Goal: Task Accomplishment & Management: Complete application form

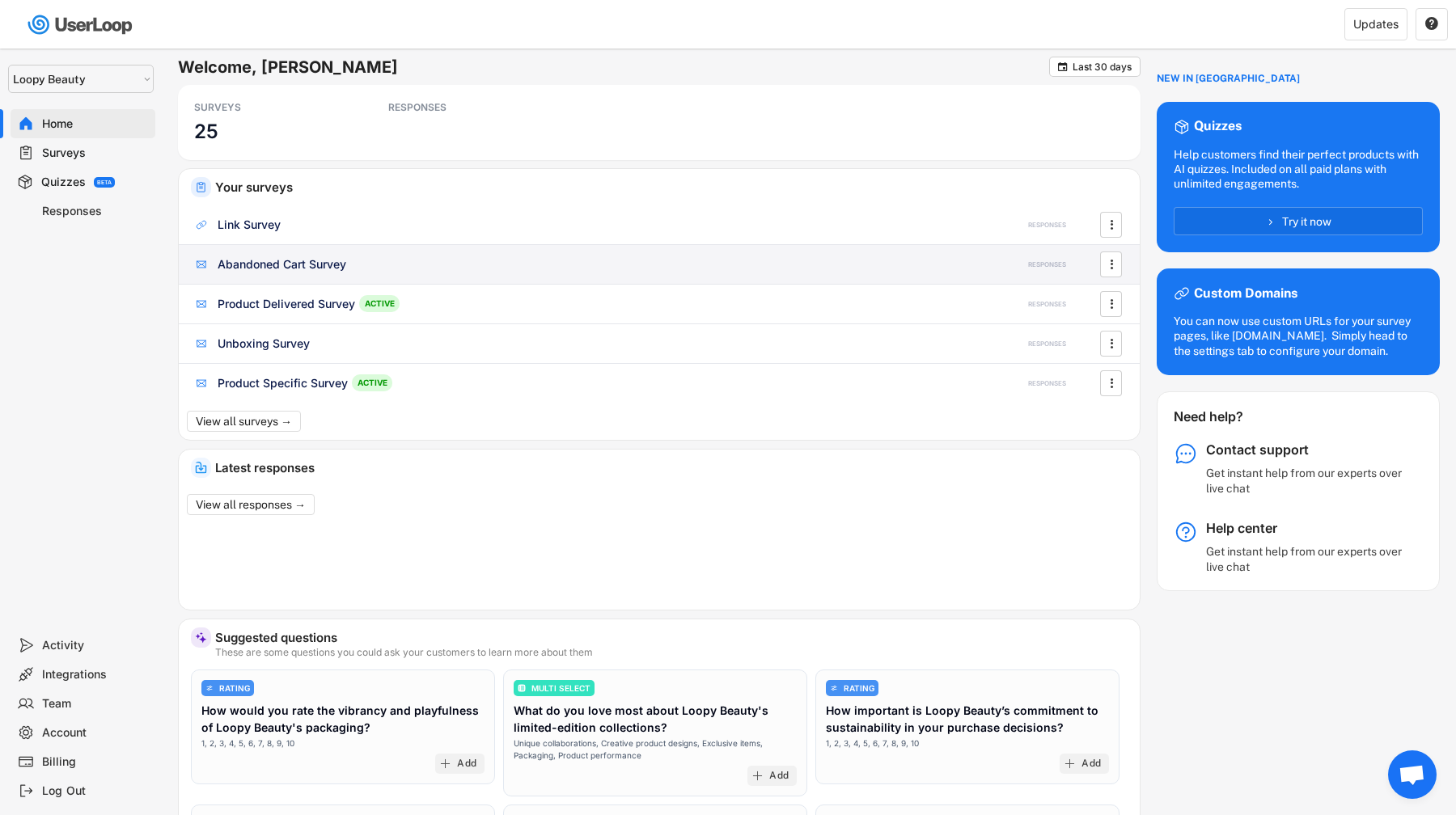
select select ""1348695171700984260__LOOKUP__1621425969652x687239840058835000""
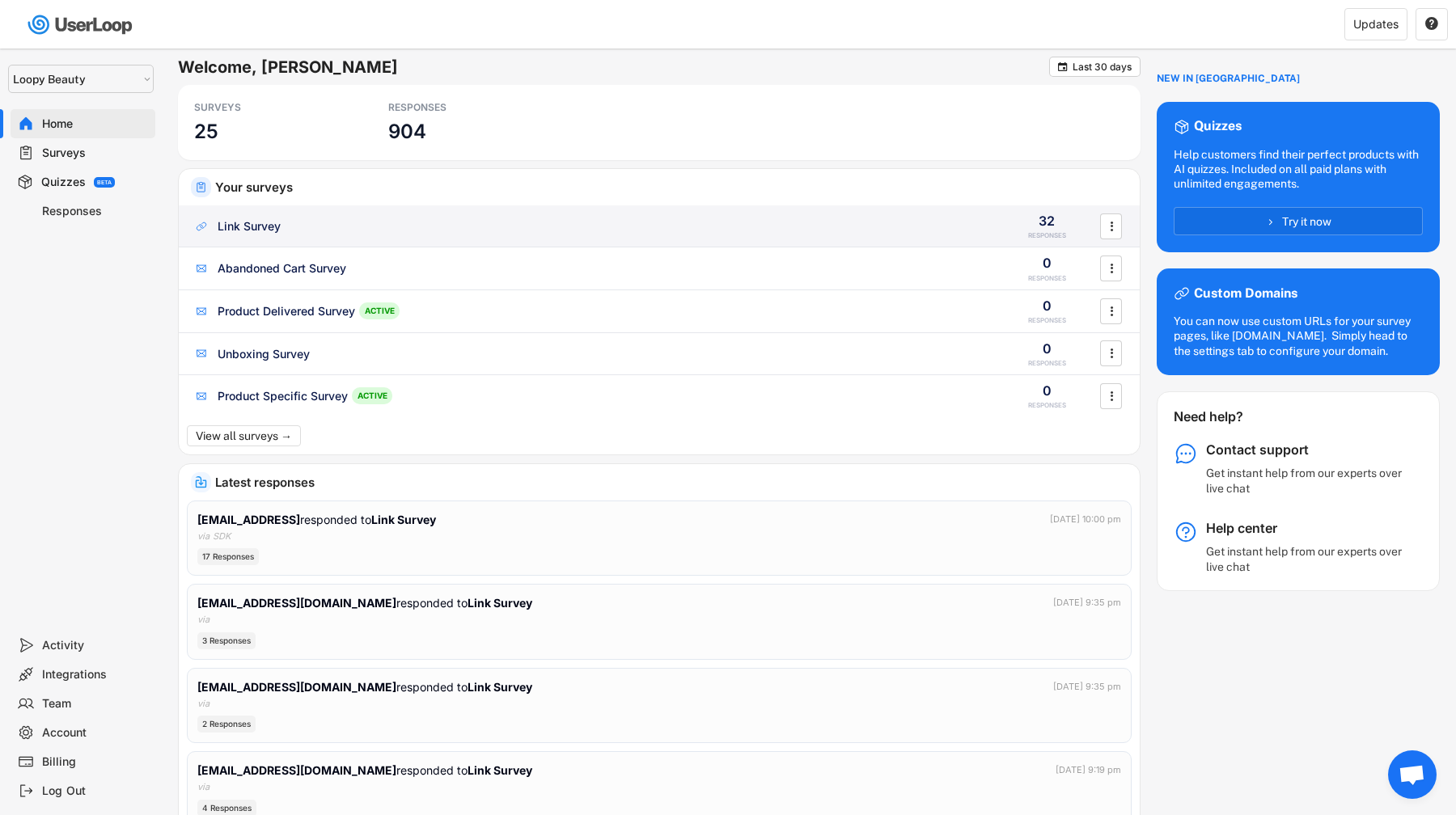
click at [500, 239] on div "Link Survey 32 RESPONSES " at bounding box center [659, 227] width 961 height 42
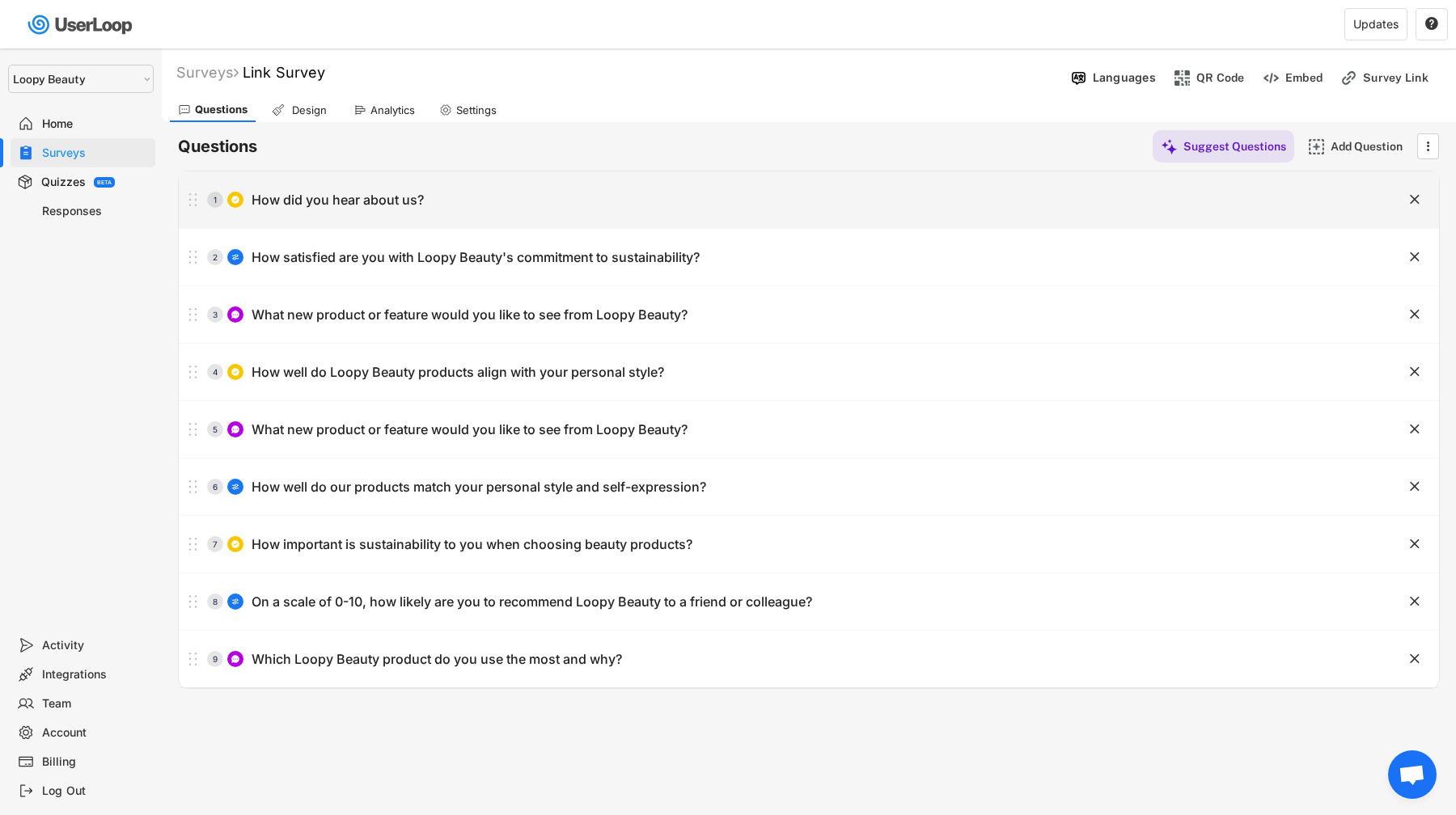
click at [495, 217] on div "1 How did you hear about us? " at bounding box center [808, 199] width 1260 height 56
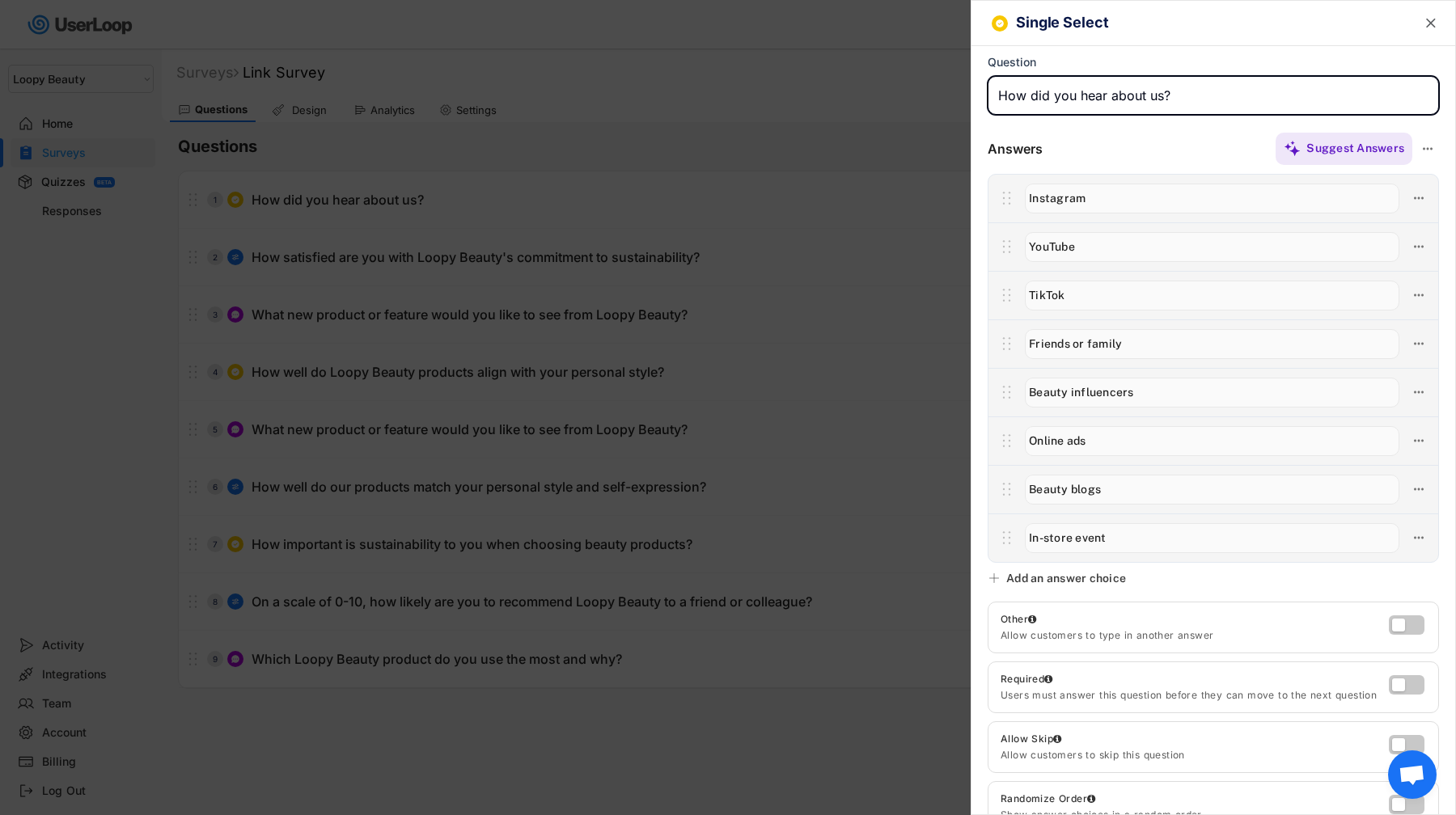
click at [495, 217] on div at bounding box center [728, 407] width 1456 height 815
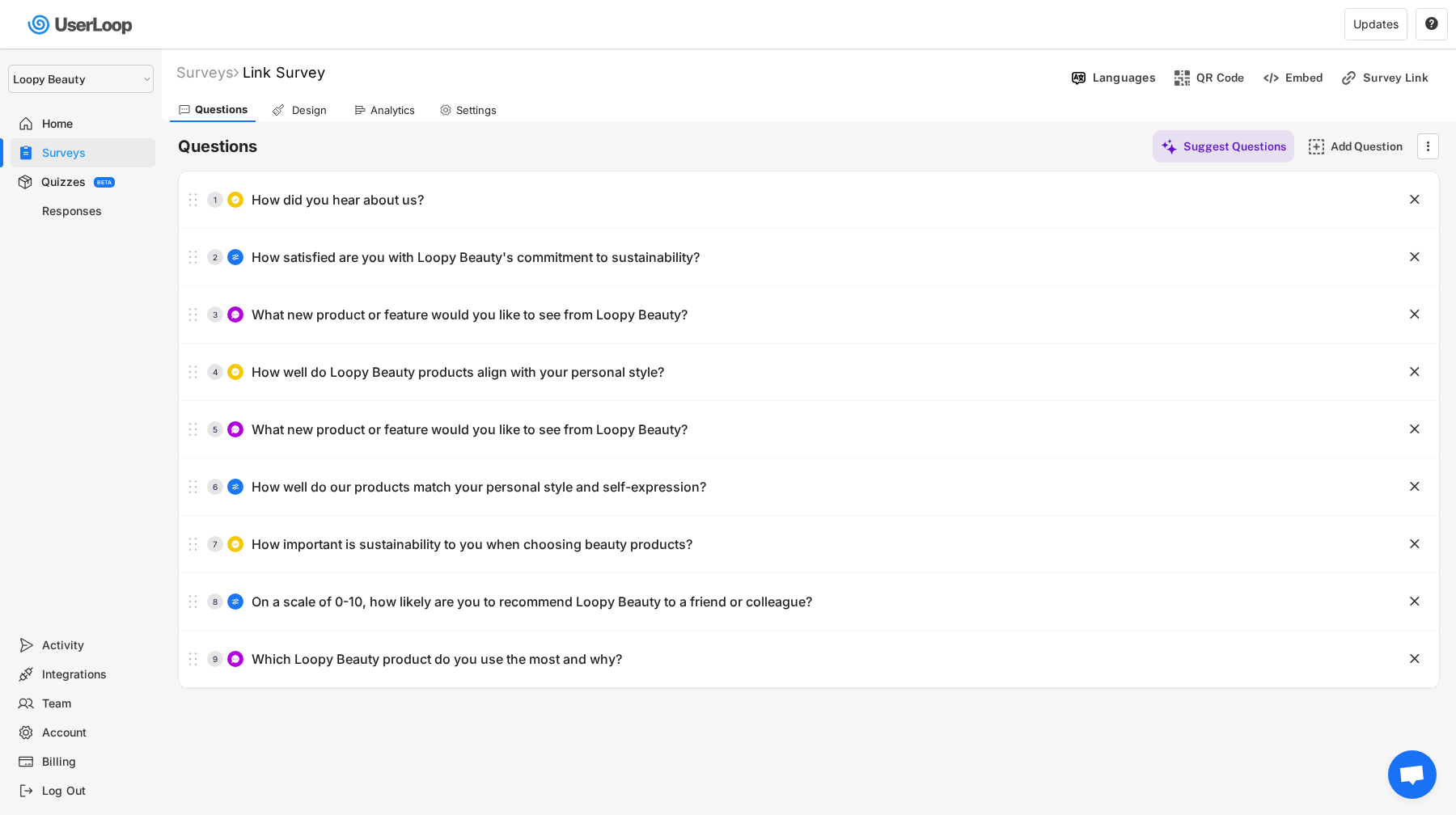
click at [82, 154] on div "Surveys" at bounding box center [95, 154] width 107 height 16
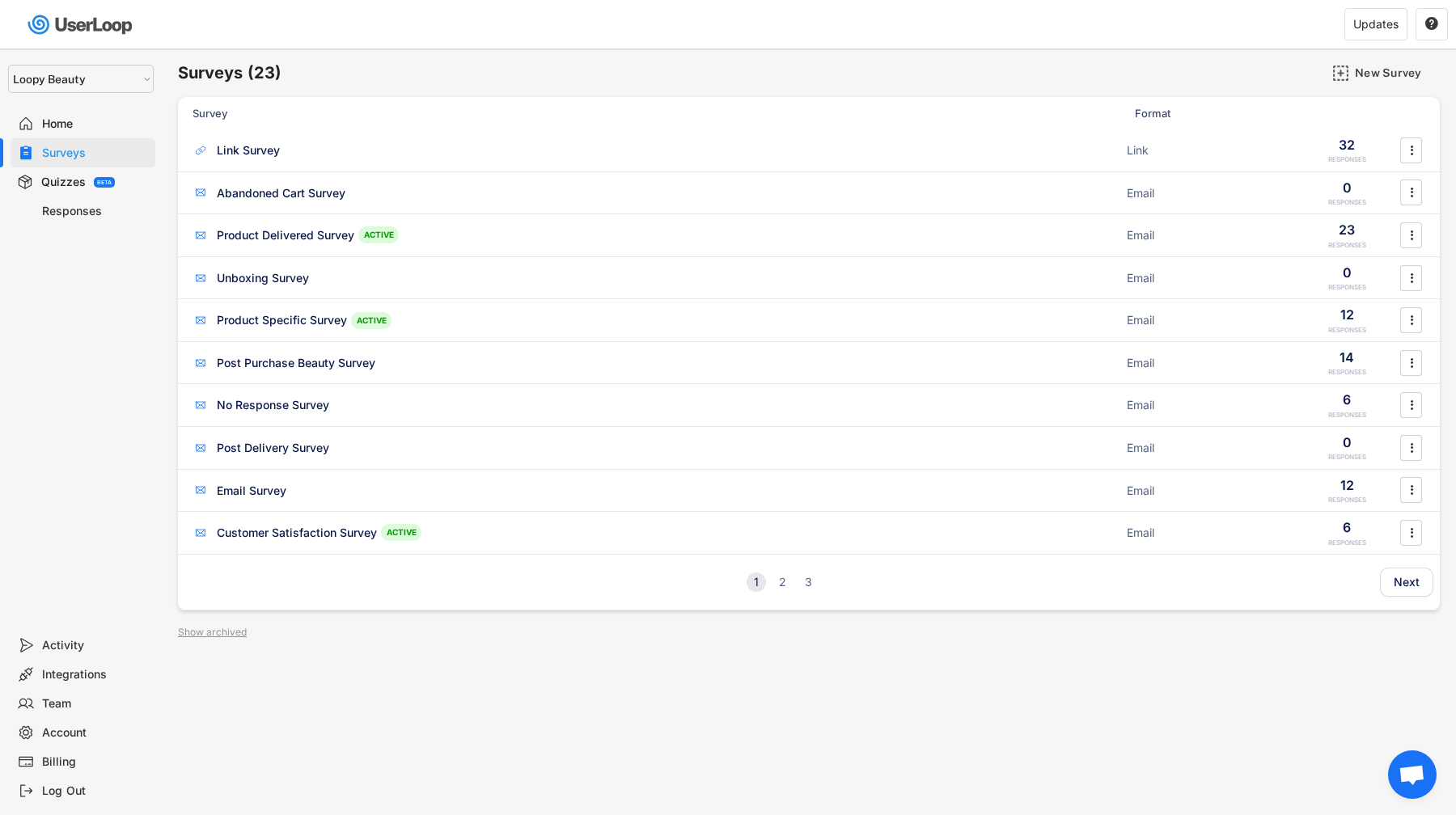
click at [1337, 76] on img at bounding box center [1341, 74] width 17 height 17
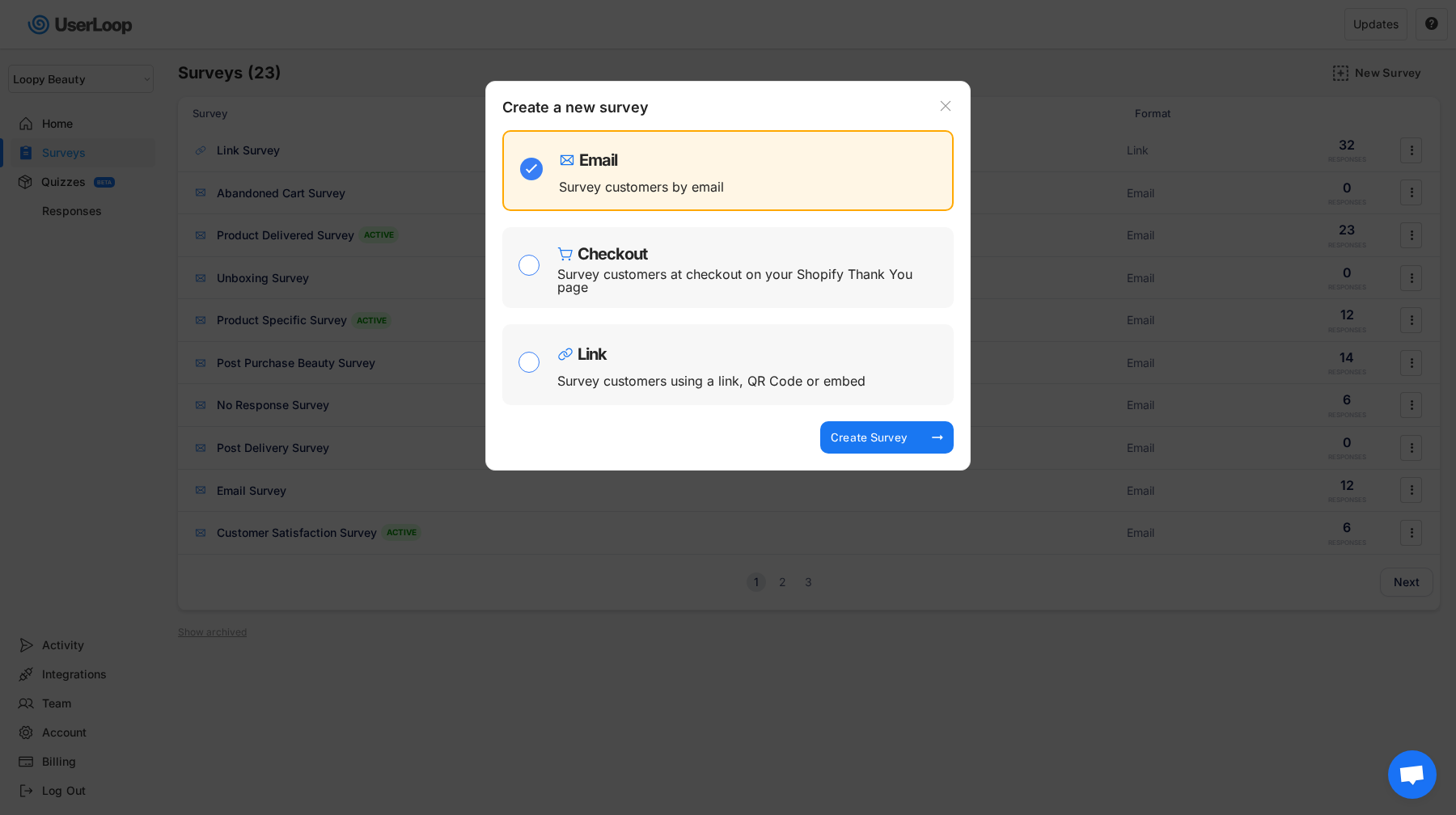
click at [790, 365] on div "Link Survey customers using a link, QR Code or embed" at bounding box center [751, 365] width 388 height 65
checkbox input "false"
checkbox input "true"
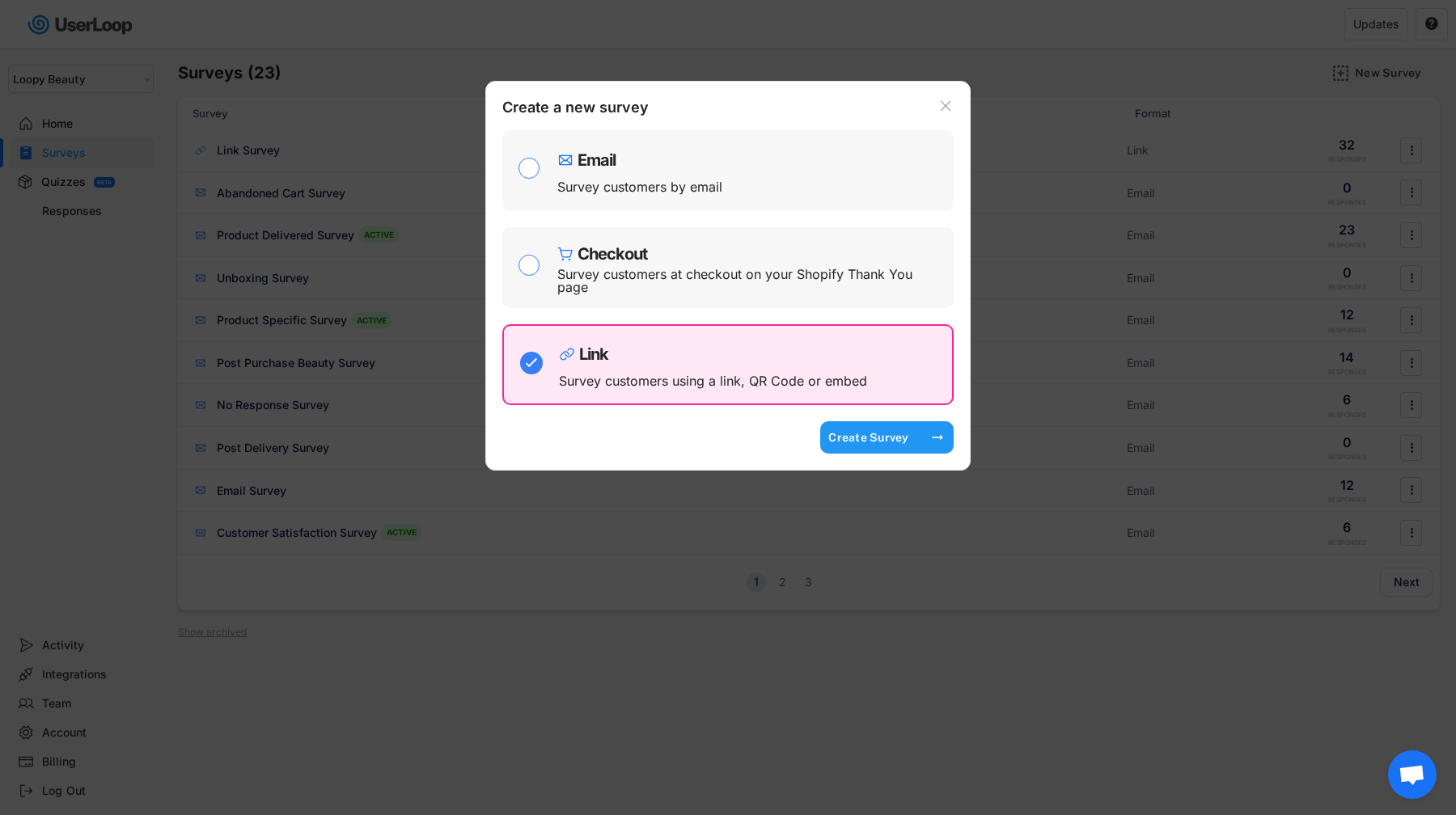
click at [882, 437] on div "Create Survey" at bounding box center [868, 437] width 81 height 15
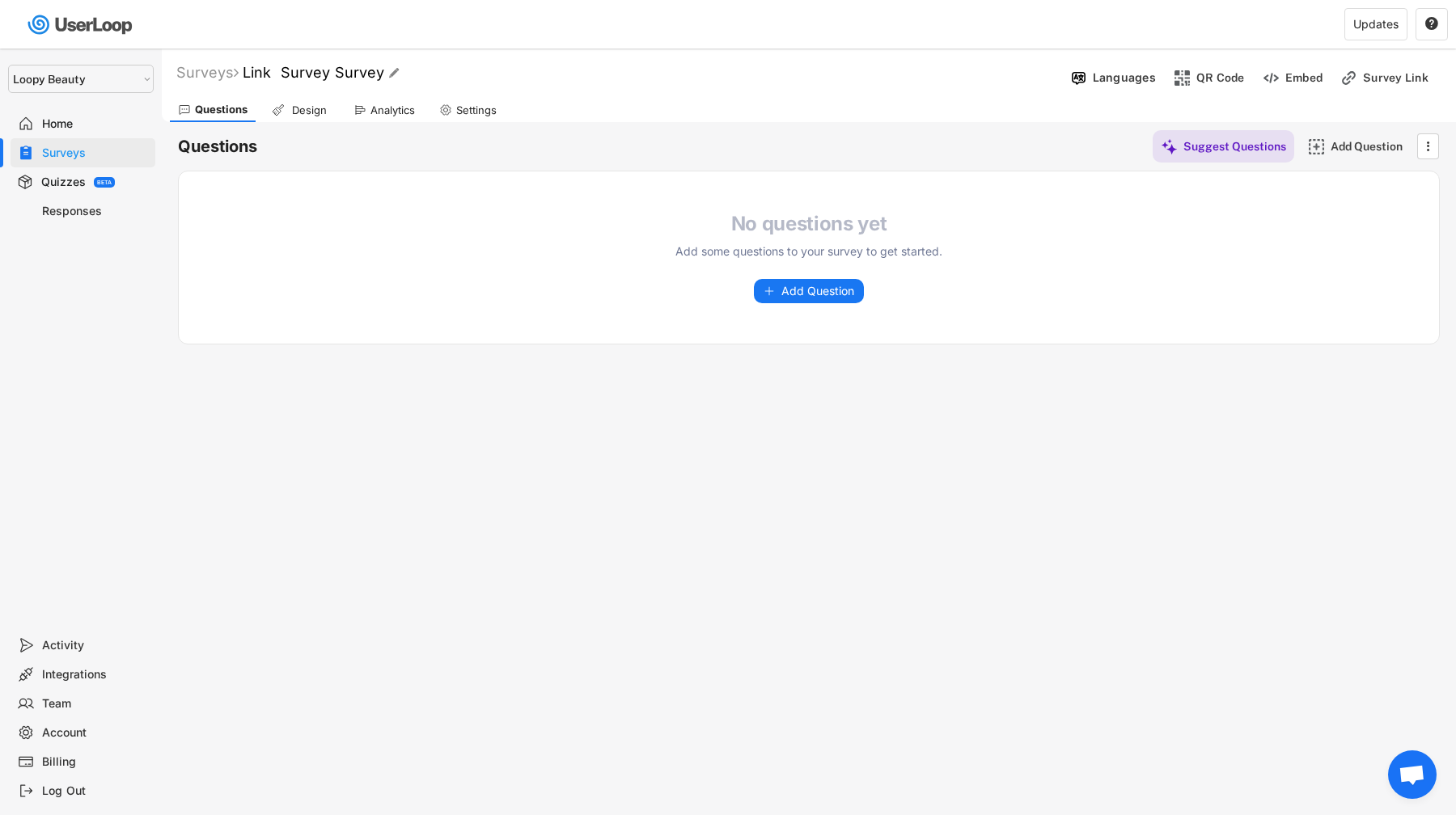
click at [365, 79] on font "Link Survey Survey" at bounding box center [313, 73] width 142 height 17
drag, startPoint x: 288, startPoint y: 71, endPoint x: 227, endPoint y: 61, distance: 61.8
click at [227, 61] on div "Surveys Link Survey Survey  " at bounding box center [613, 73] width 903 height 29
drag, startPoint x: 293, startPoint y: 71, endPoint x: 438, endPoint y: 74, distance: 145.0
click at [438, 74] on input "input" at bounding box center [449, 73] width 405 height 29
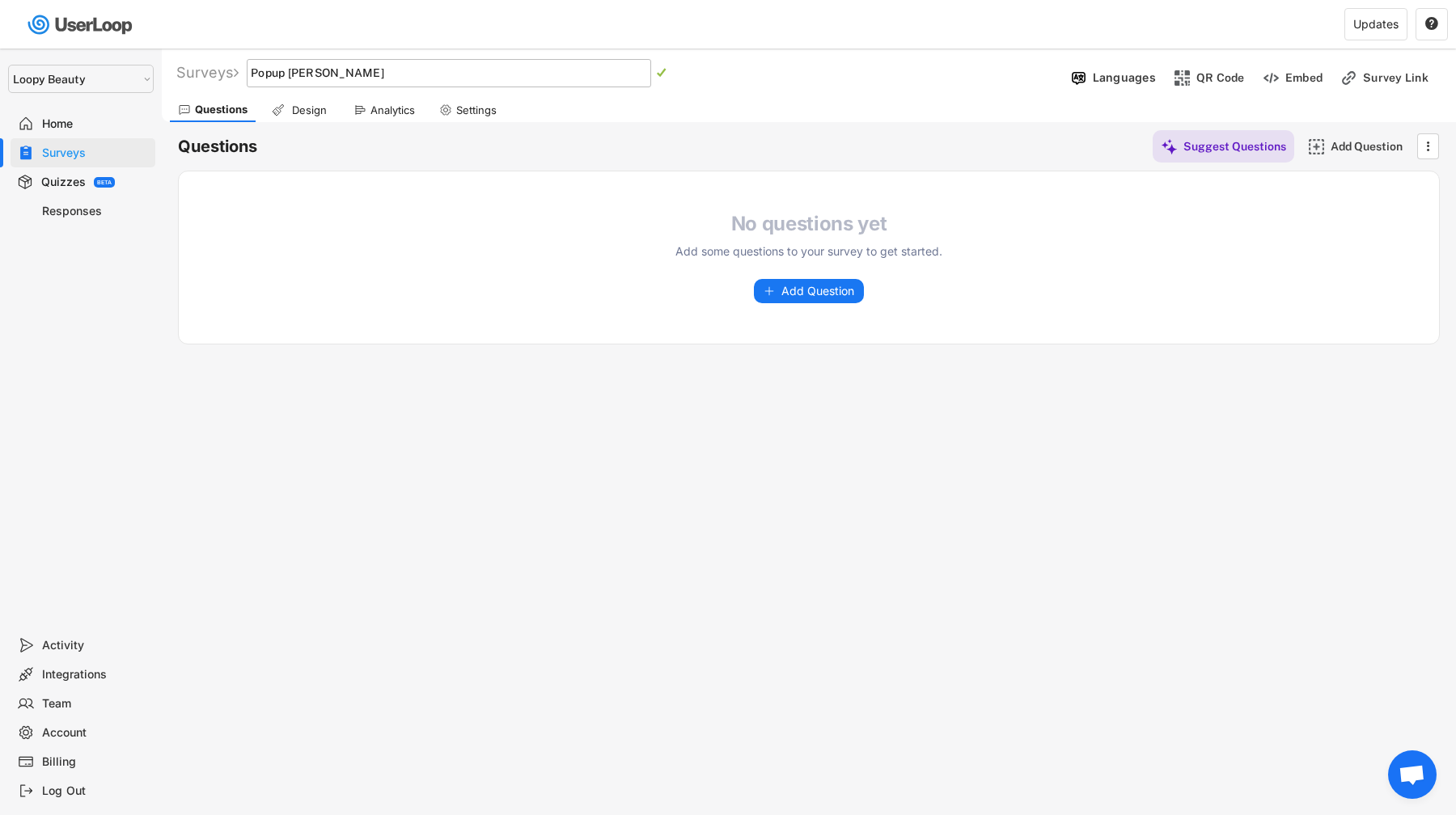
type input "Popup Survey"
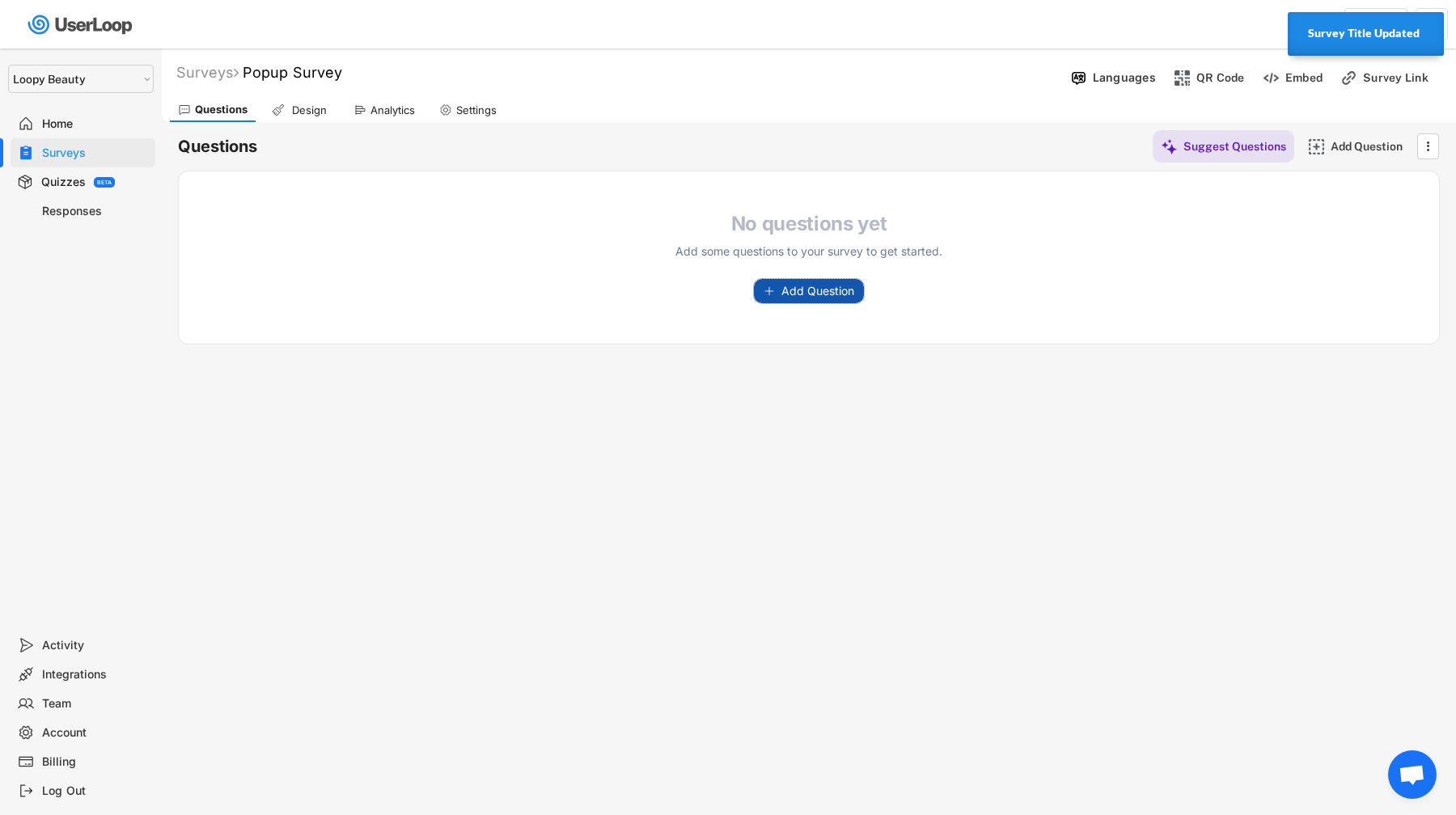
click at [789, 286] on span "Add Question" at bounding box center [818, 291] width 73 height 11
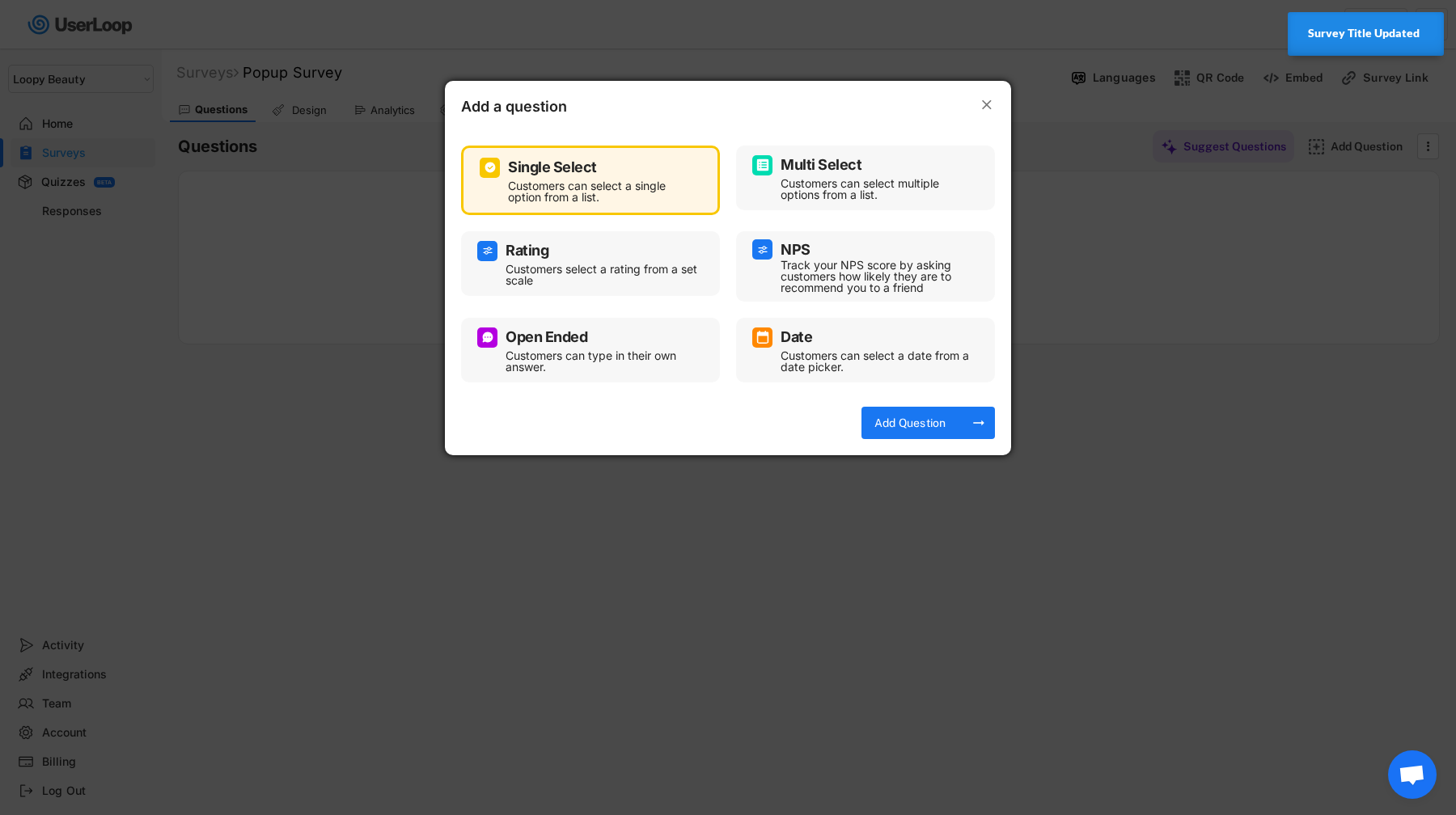
click at [965, 427] on div "Add Question arrow_right_alt" at bounding box center [928, 423] width 134 height 32
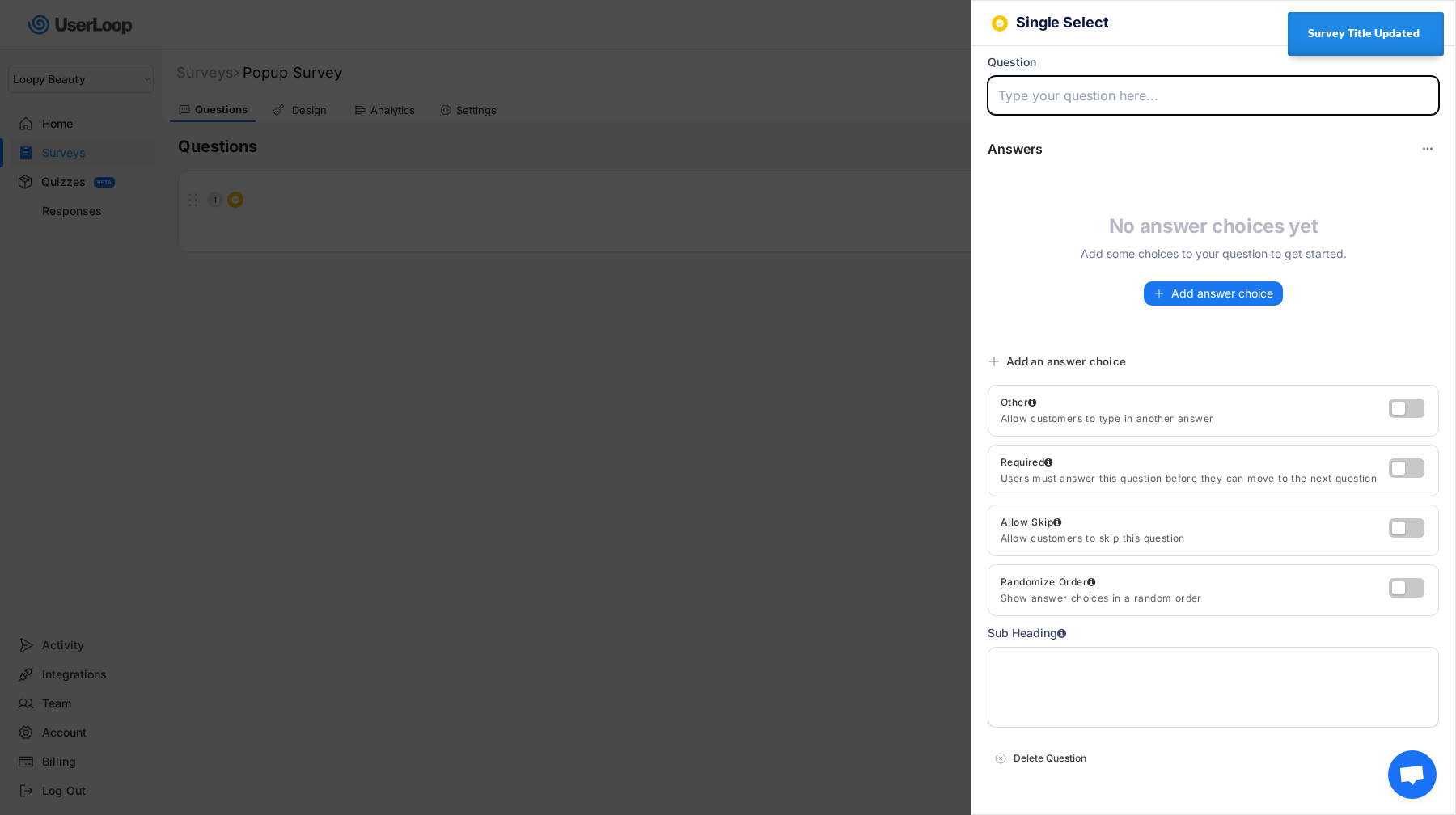
click at [1117, 99] on input "input" at bounding box center [1213, 95] width 451 height 39
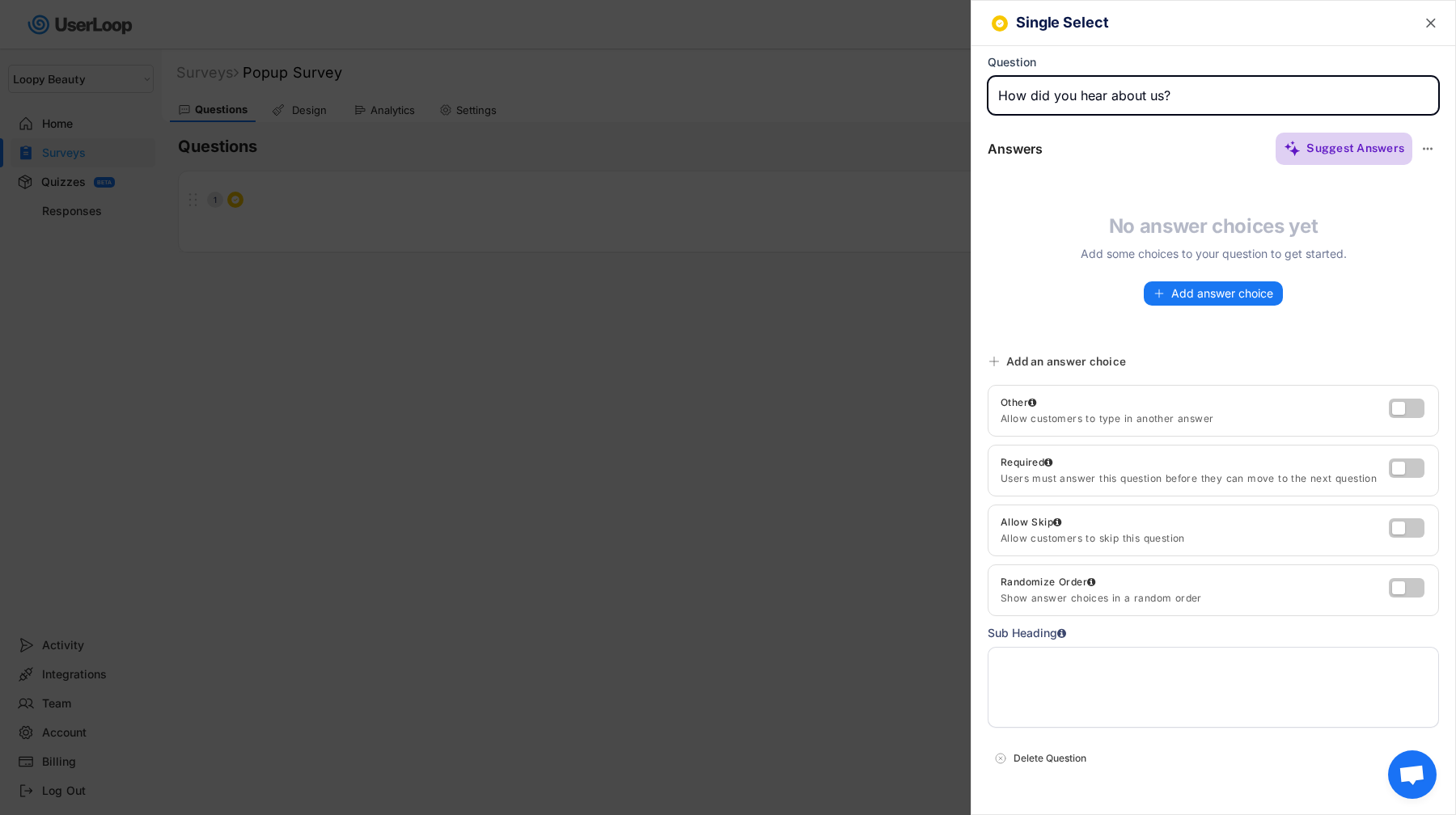
type input "How did you hear about us?"
click at [1374, 150] on div "Suggest Answers" at bounding box center [1354, 148] width 98 height 15
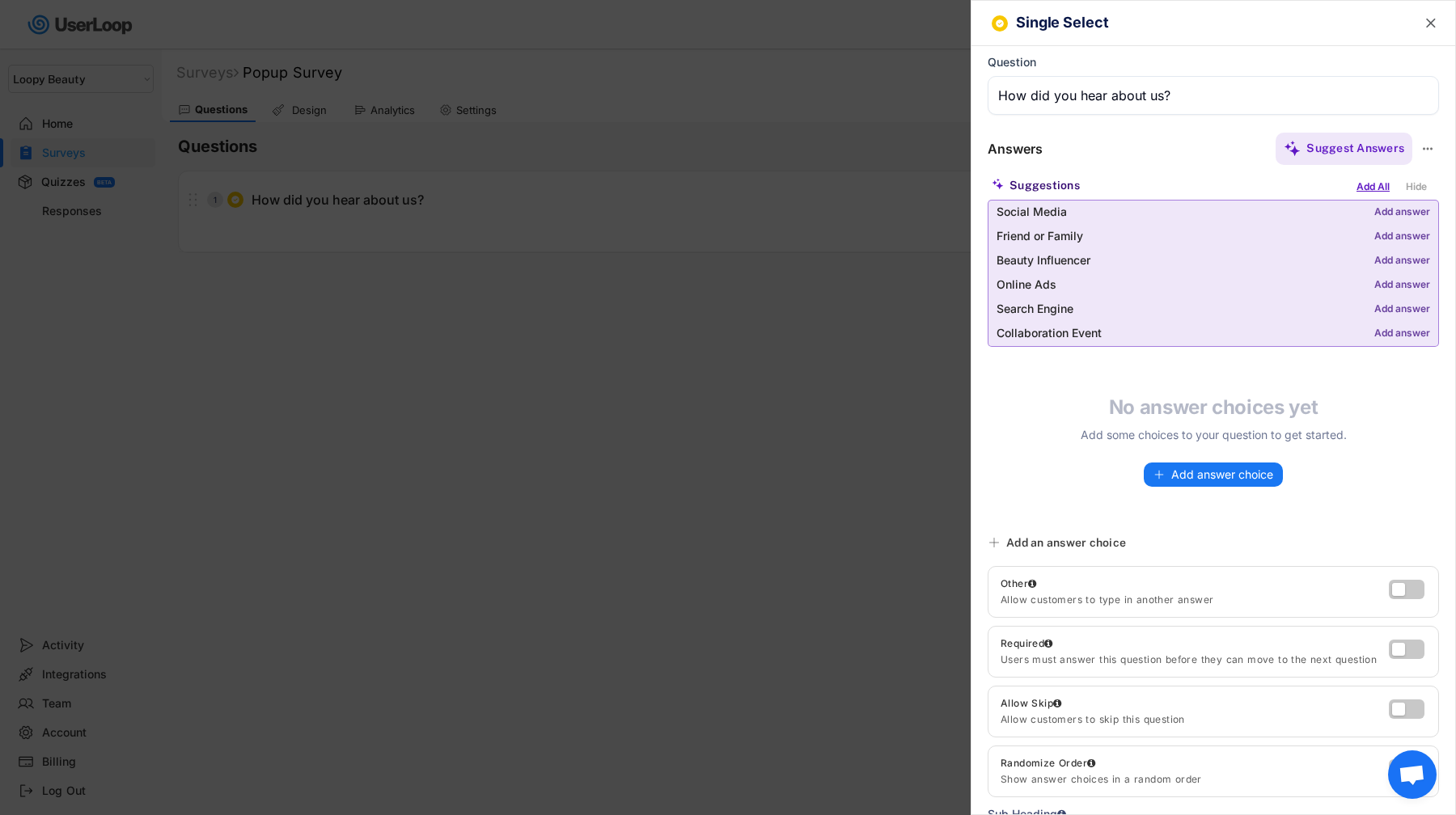
click at [1374, 182] on div "Add All" at bounding box center [1373, 187] width 42 height 17
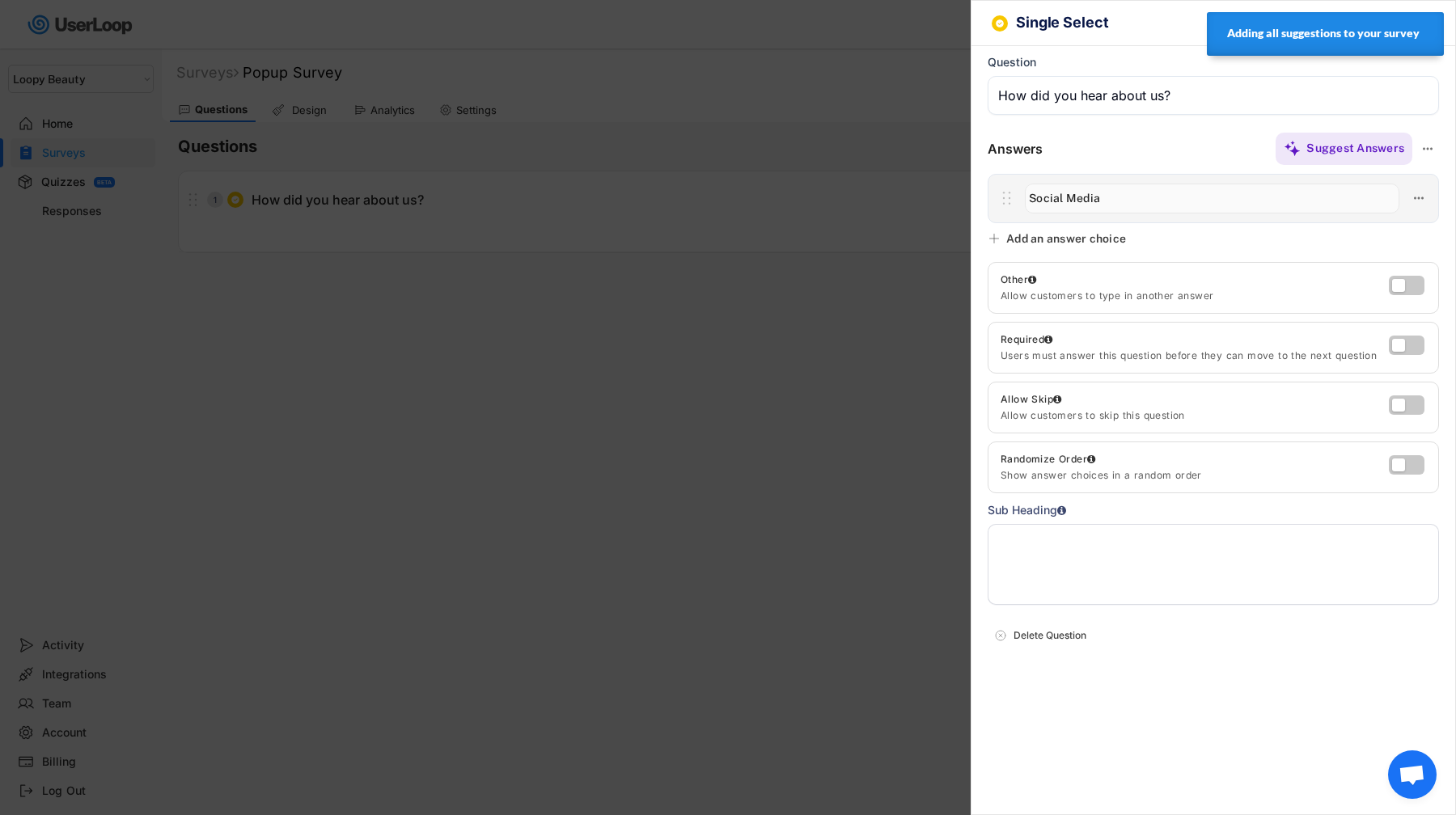
click at [636, 384] on div at bounding box center [728, 407] width 1456 height 815
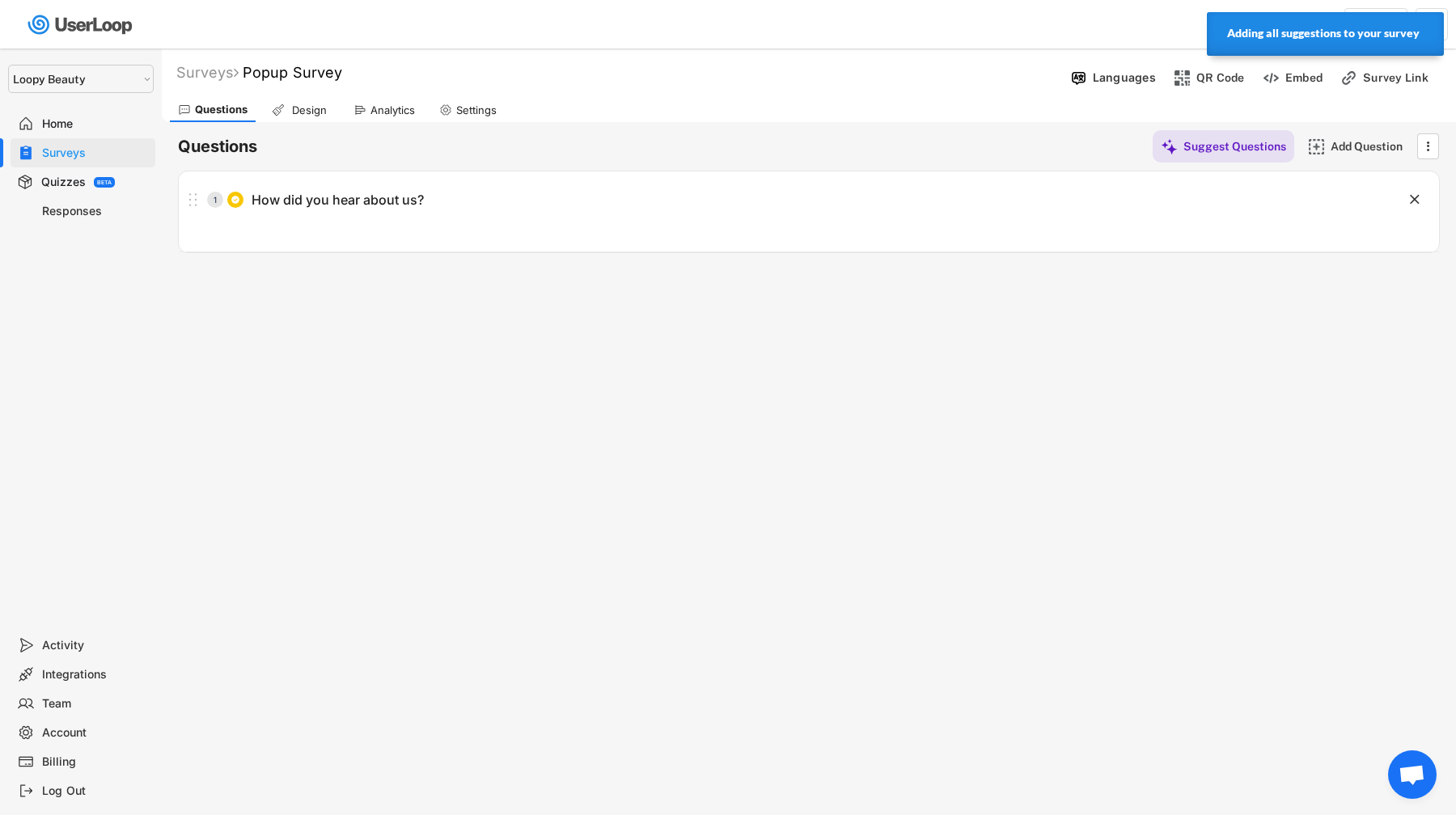
click at [487, 100] on div "Settings" at bounding box center [467, 110] width 74 height 24
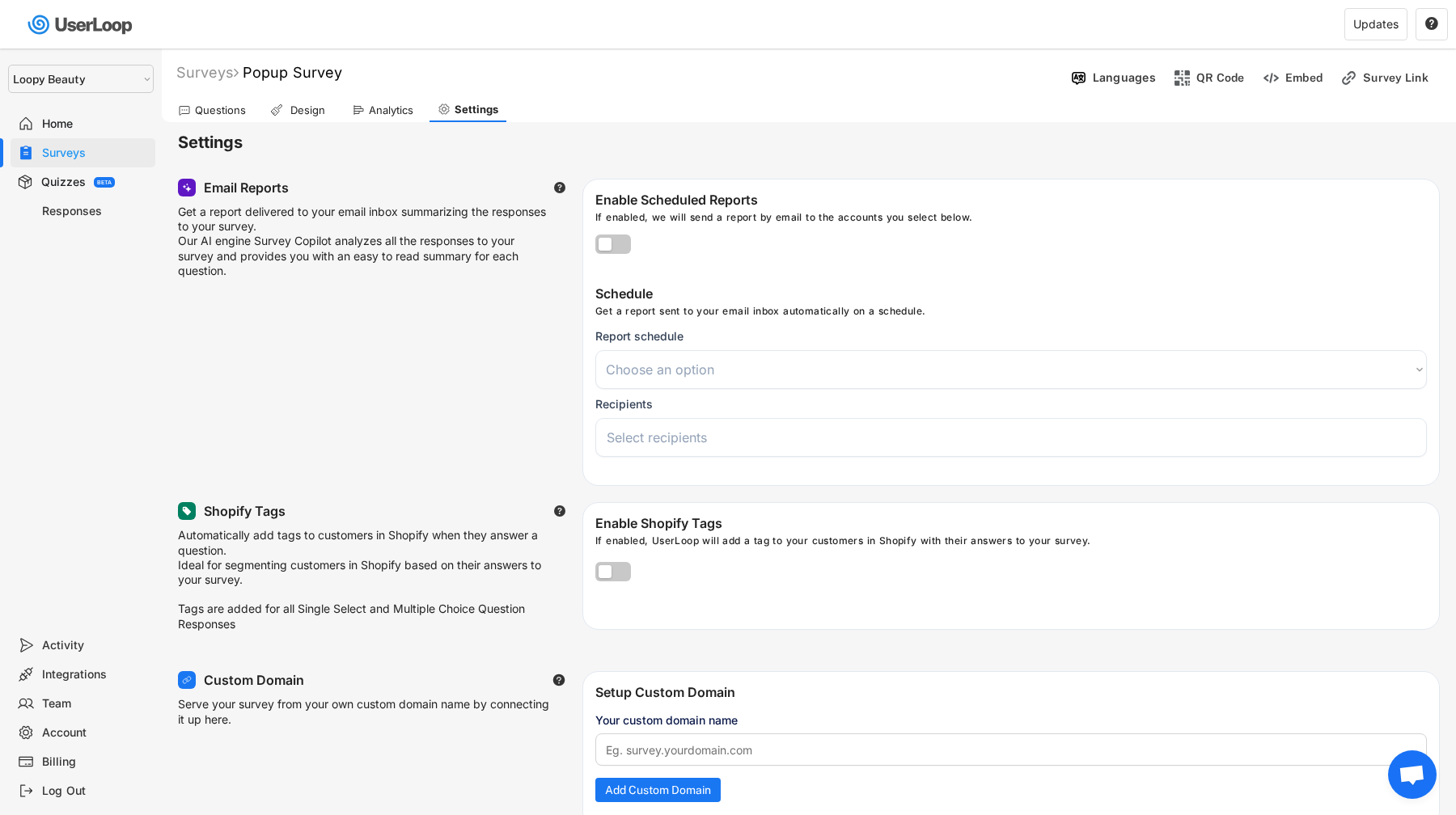
select select
click at [123, 148] on div "Surveys" at bounding box center [95, 154] width 107 height 16
